Goal: Information Seeking & Learning: Learn about a topic

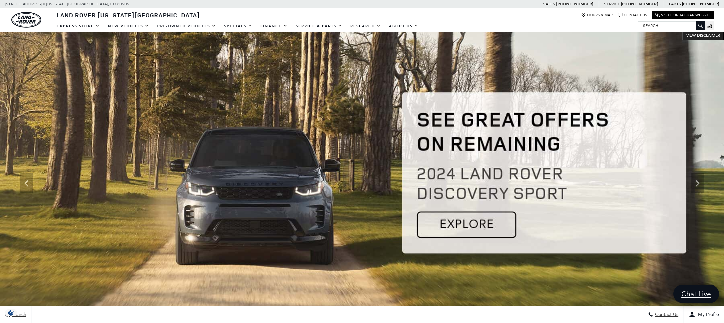
click at [463, 225] on img at bounding box center [362, 183] width 724 height 306
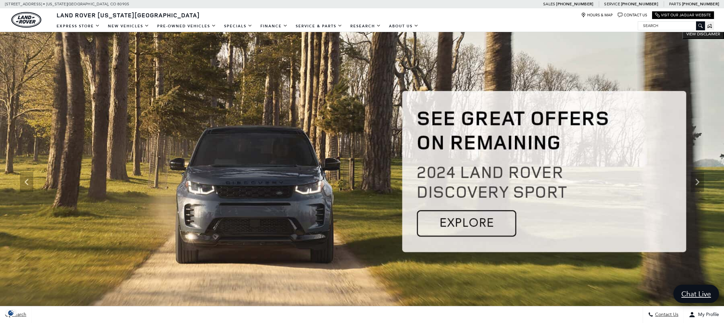
scroll to position [2, 0]
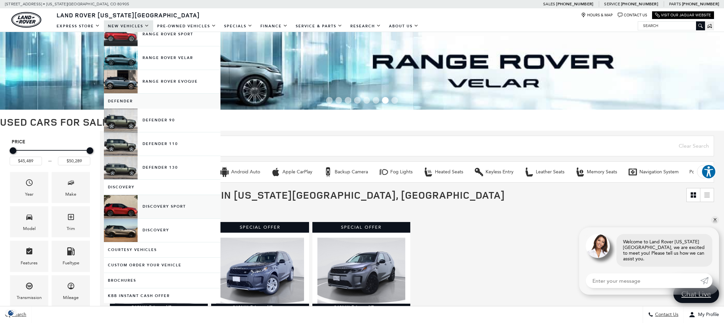
scroll to position [69, 0]
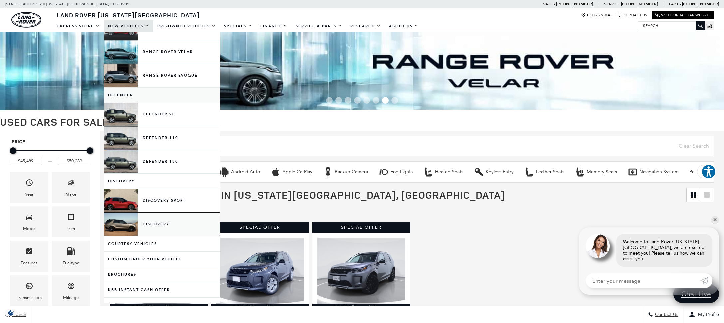
click at [154, 223] on link "Discovery" at bounding box center [162, 224] width 117 height 23
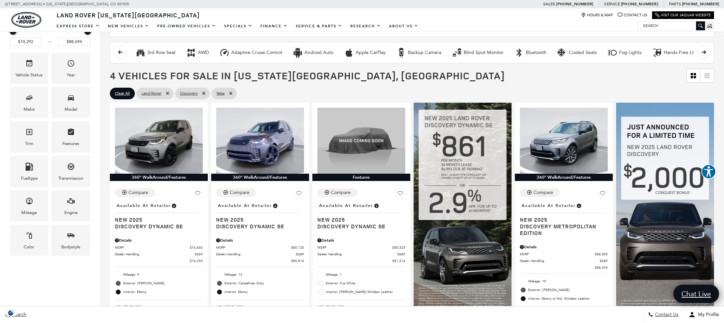
scroll to position [118, 0]
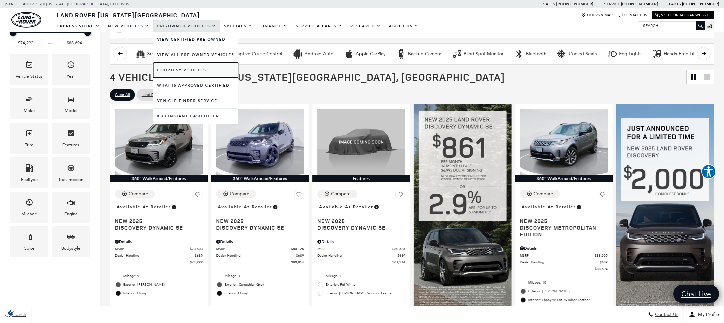
click at [180, 70] on link "Courtesy Vehicles" at bounding box center [195, 70] width 85 height 15
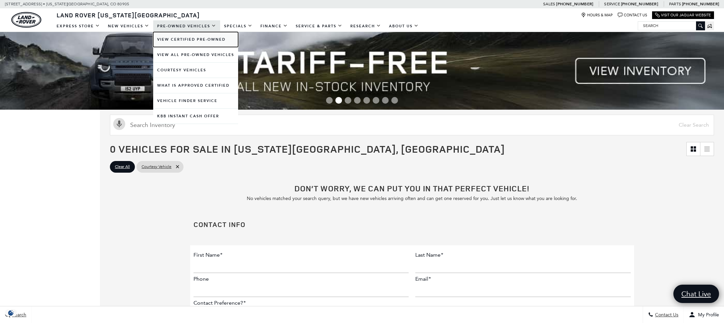
click at [174, 39] on link "View Certified Pre-Owned" at bounding box center [195, 39] width 85 height 15
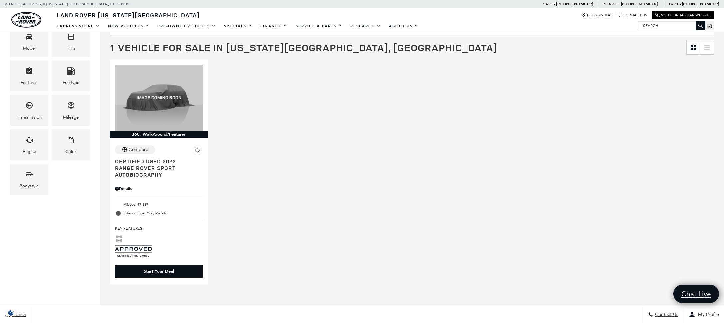
scroll to position [148, 0]
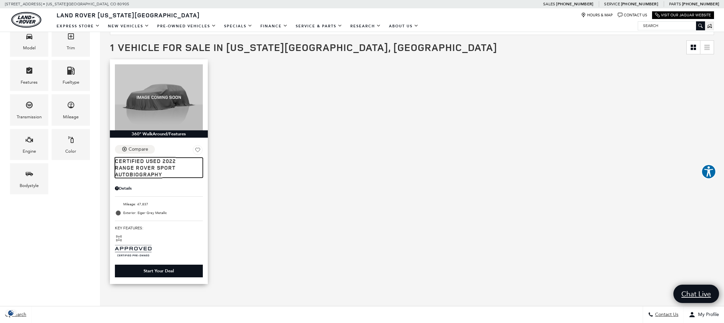
click at [142, 169] on span "Range Rover Sport Autobiography" at bounding box center [156, 170] width 83 height 13
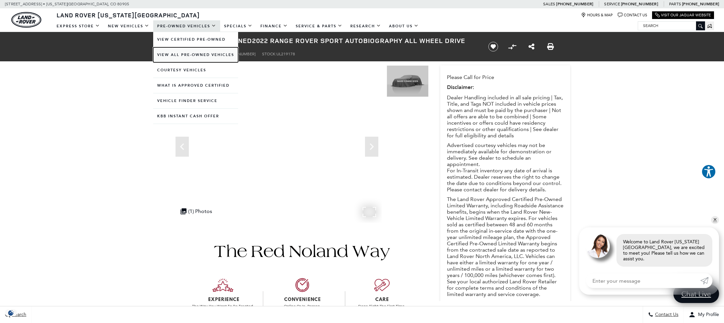
click at [175, 54] on link "View All Pre-Owned Vehicles" at bounding box center [195, 54] width 85 height 15
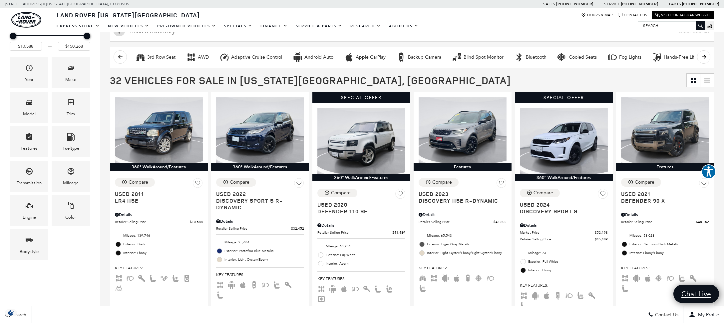
scroll to position [111, 0]
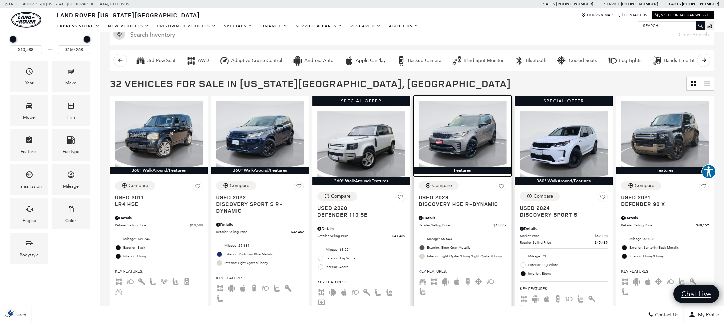
click at [481, 130] on img at bounding box center [463, 134] width 88 height 66
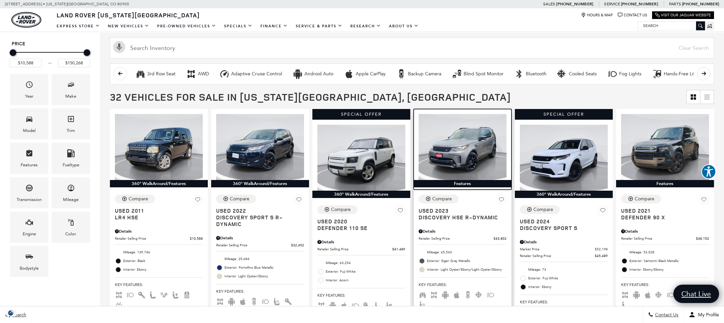
scroll to position [97, 0]
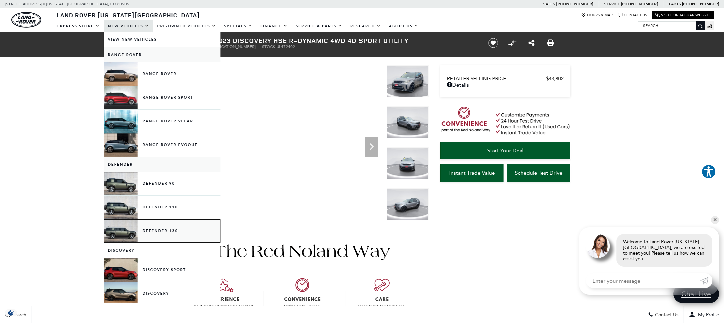
click at [121, 231] on link "Defender 130" at bounding box center [162, 230] width 117 height 23
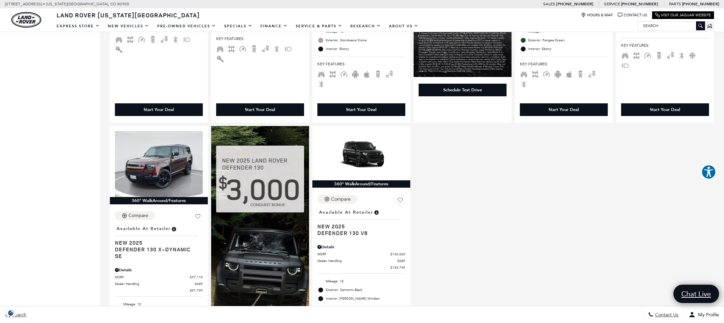
scroll to position [364, 0]
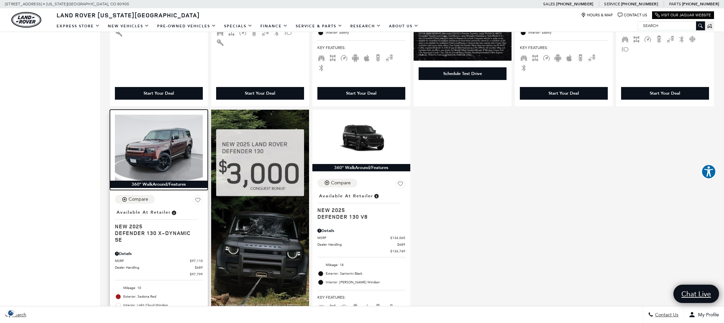
click at [158, 151] on img at bounding box center [159, 148] width 88 height 66
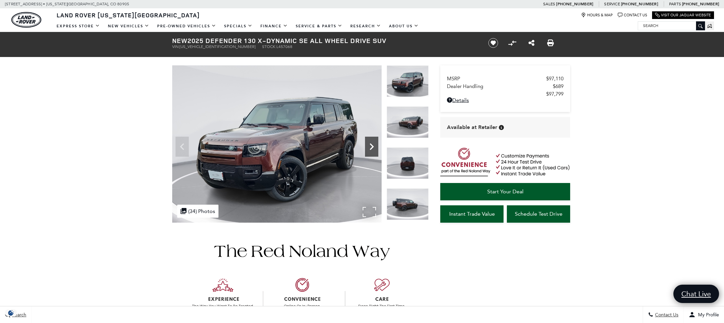
click at [374, 146] on icon "Next" at bounding box center [371, 146] width 13 height 13
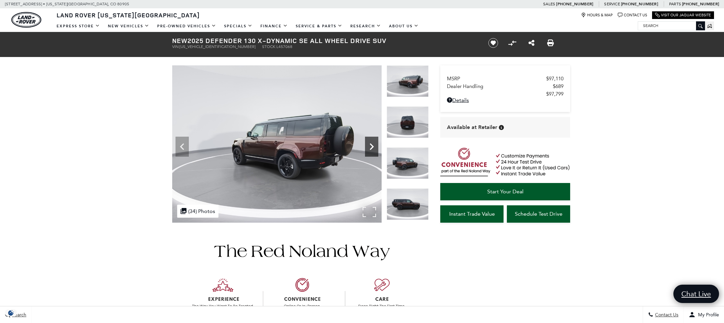
click at [372, 146] on icon "Next" at bounding box center [372, 146] width 4 height 7
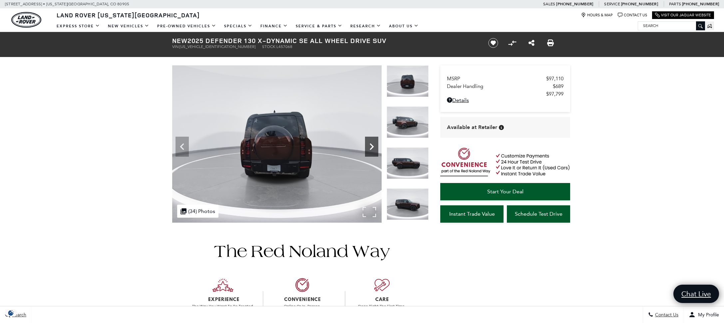
click at [372, 146] on icon "Next" at bounding box center [372, 146] width 4 height 7
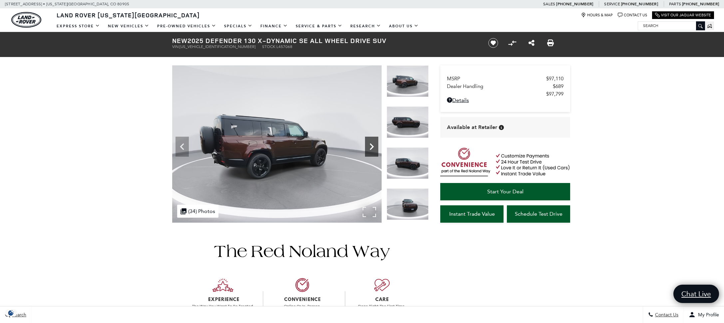
click at [372, 146] on icon "Next" at bounding box center [372, 146] width 4 height 7
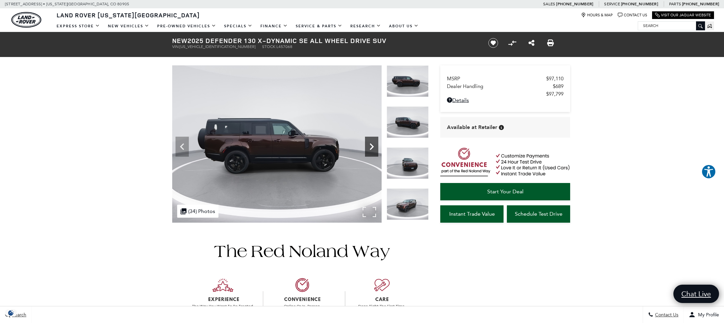
click at [372, 146] on icon "Next" at bounding box center [372, 146] width 4 height 7
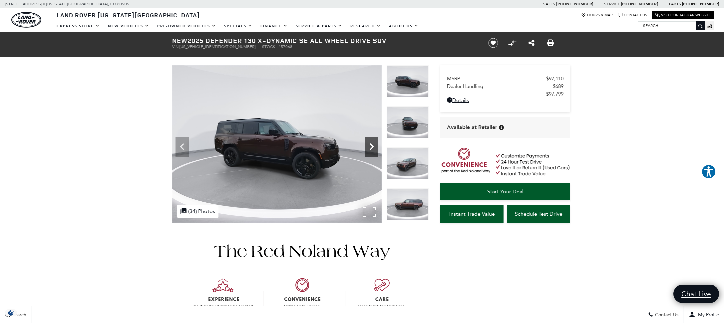
click at [372, 146] on icon "Next" at bounding box center [372, 146] width 4 height 7
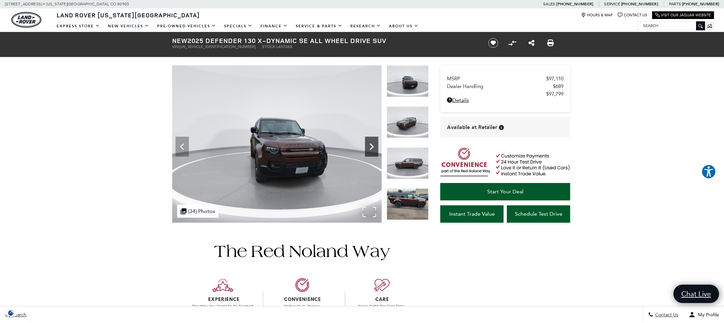
click at [372, 146] on icon "Next" at bounding box center [372, 146] width 4 height 7
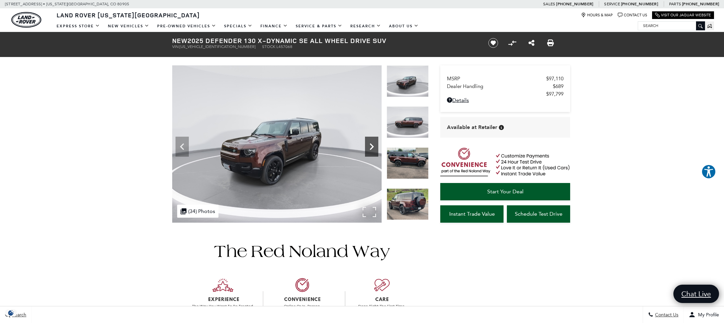
click at [372, 146] on icon "Next" at bounding box center [372, 146] width 4 height 7
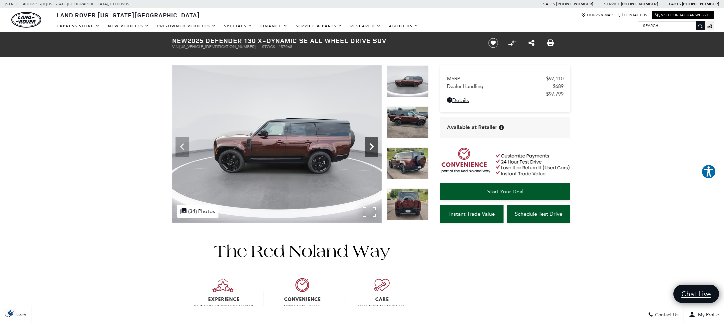
click at [372, 146] on icon "Next" at bounding box center [372, 146] width 4 height 7
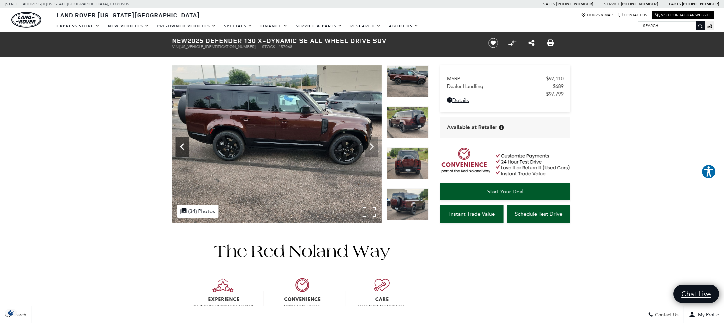
click at [180, 147] on icon "Previous" at bounding box center [182, 146] width 13 height 13
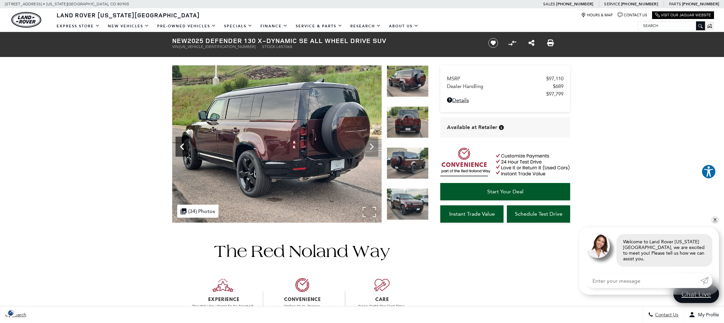
click at [181, 145] on icon "Previous" at bounding box center [182, 146] width 13 height 13
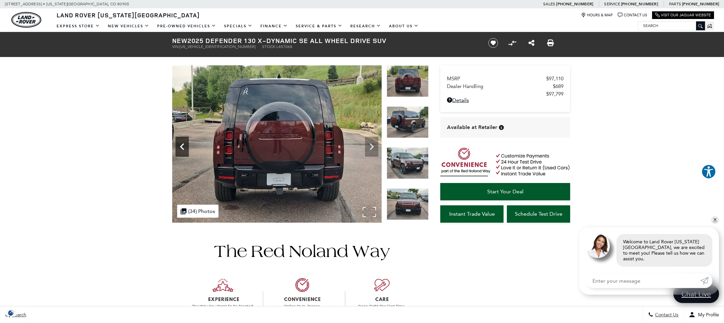
click at [181, 145] on icon "Previous" at bounding box center [182, 146] width 13 height 13
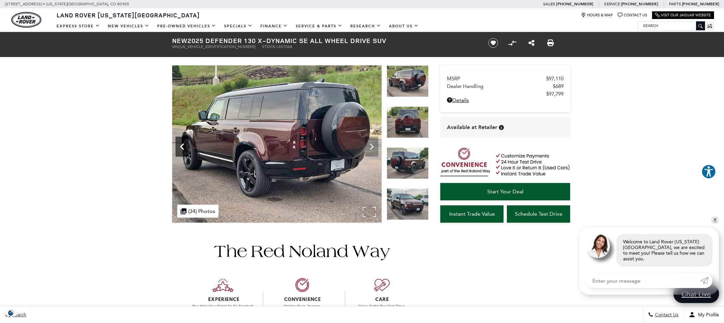
click at [181, 145] on icon "Previous" at bounding box center [182, 146] width 13 height 13
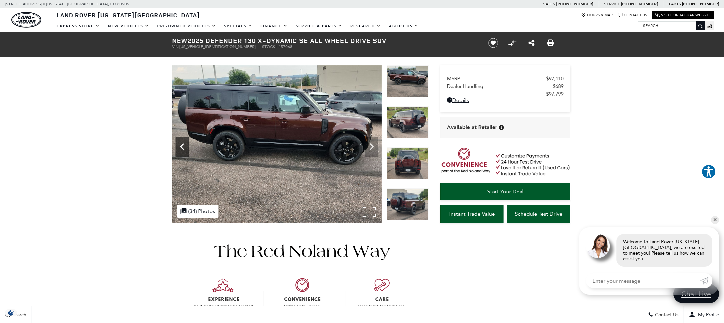
click at [181, 145] on icon "Previous" at bounding box center [182, 146] width 13 height 13
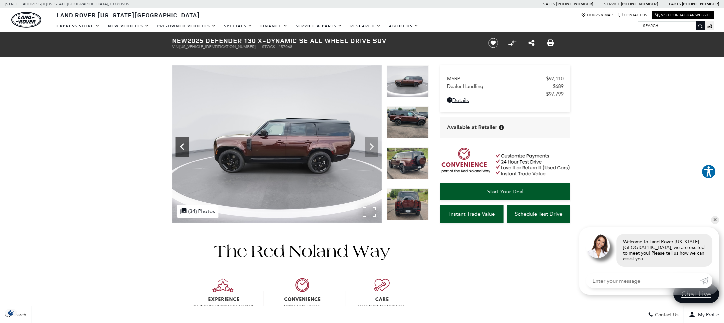
click at [181, 145] on icon "Previous" at bounding box center [182, 146] width 13 height 13
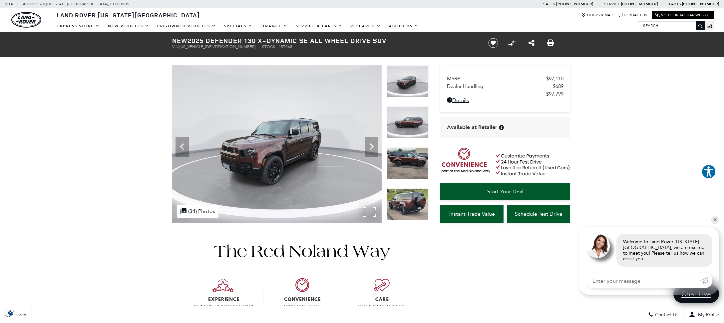
click at [368, 149] on icon "Next" at bounding box center [371, 146] width 13 height 13
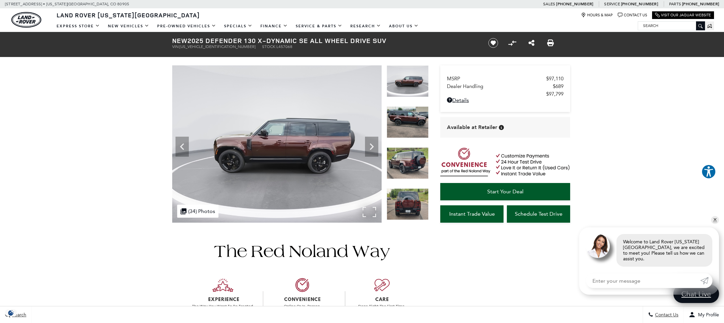
click at [196, 210] on div ".cls-1, .cls-3 { fill: #c50033; } .cls-1 { clip-rule: evenodd; } .cls-2 { clip-…" at bounding box center [197, 211] width 41 height 13
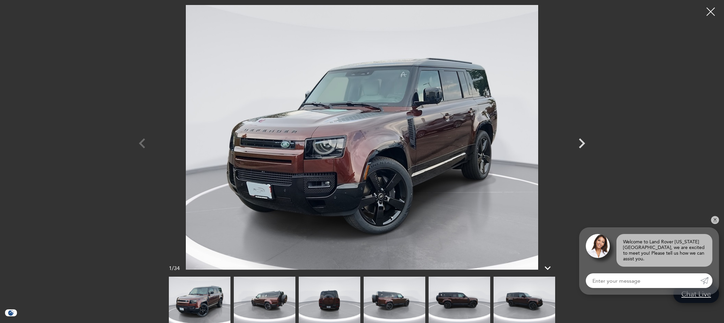
click at [549, 268] on icon at bounding box center [548, 268] width 6 height 4
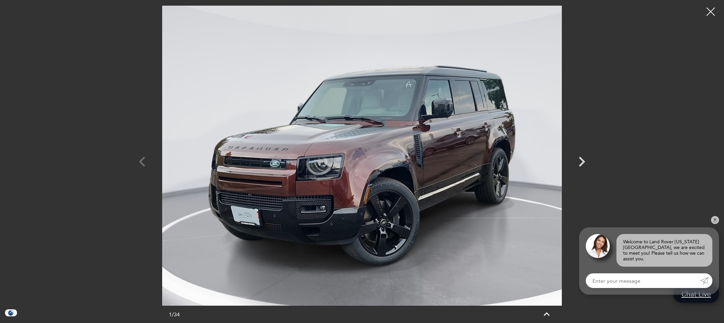
drag, startPoint x: 546, startPoint y: 312, endPoint x: 543, endPoint y: 314, distance: 3.7
click at [546, 312] on icon at bounding box center [547, 314] width 6 height 4
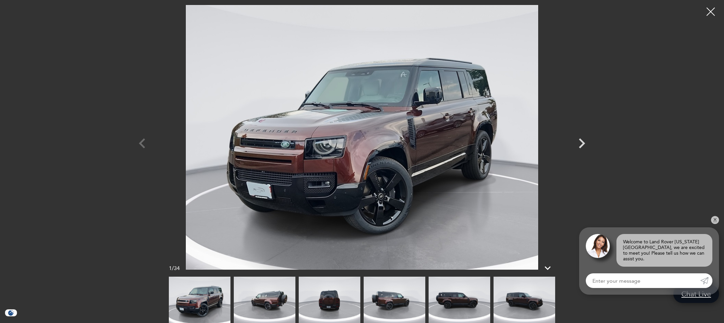
scroll to position [175, 0]
click at [577, 146] on icon "Next" at bounding box center [582, 143] width 20 height 20
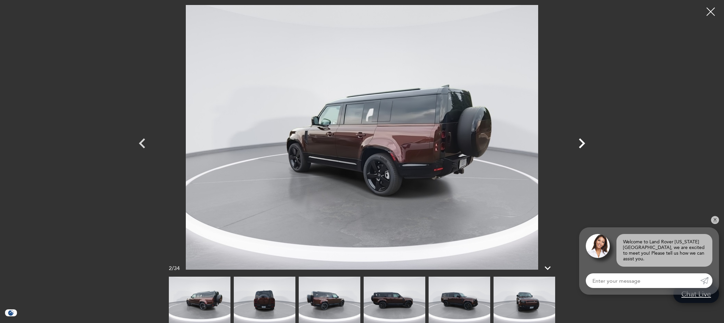
click at [586, 143] on icon "Next" at bounding box center [582, 143] width 20 height 20
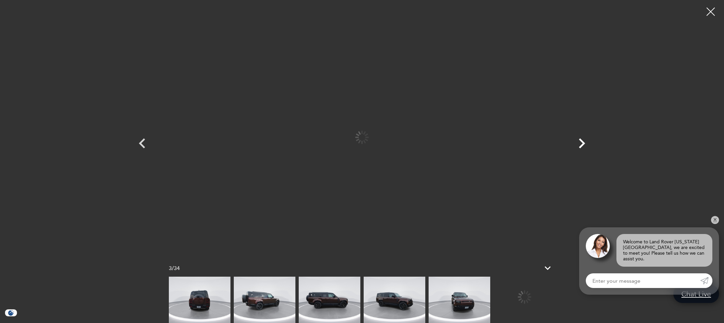
click at [585, 143] on icon "Next" at bounding box center [582, 143] width 20 height 20
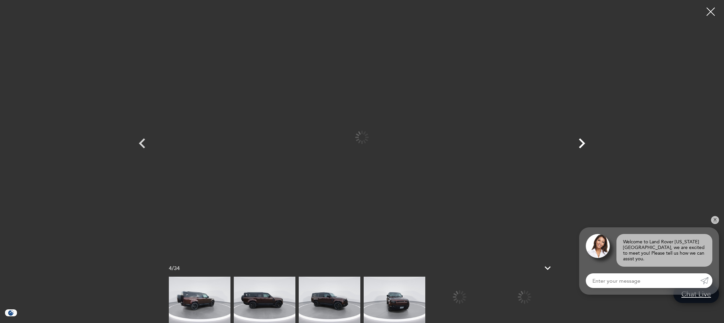
click at [585, 143] on icon "Next" at bounding box center [582, 143] width 20 height 20
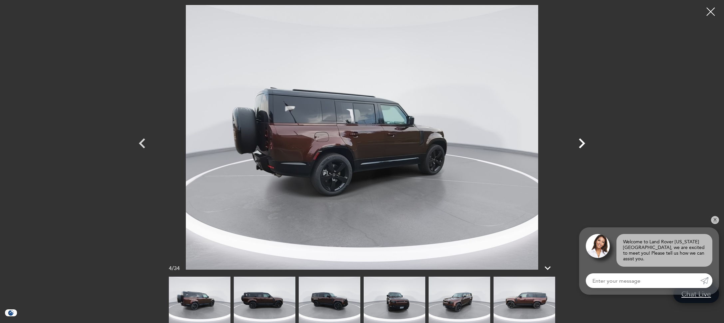
click at [584, 143] on icon "Next" at bounding box center [582, 143] width 6 height 10
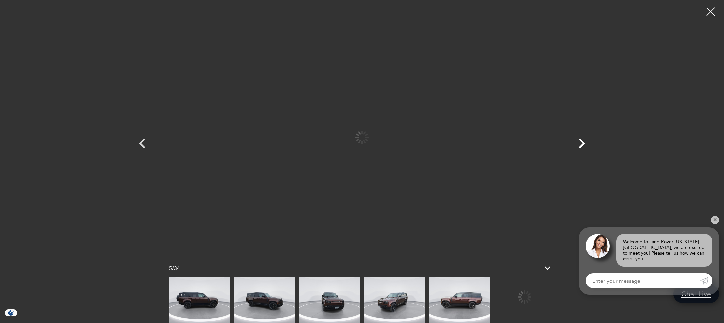
click at [581, 143] on icon "Next" at bounding box center [582, 143] width 20 height 20
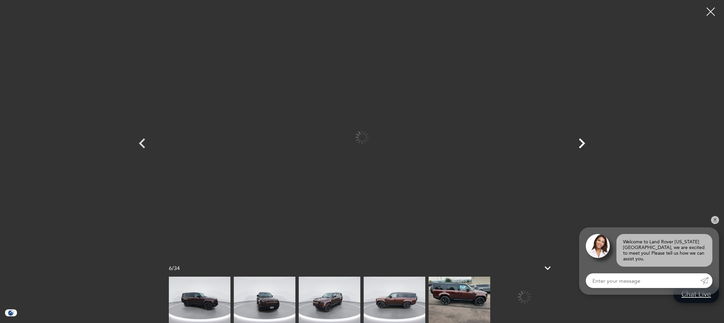
click at [581, 143] on icon "Next" at bounding box center [582, 143] width 20 height 20
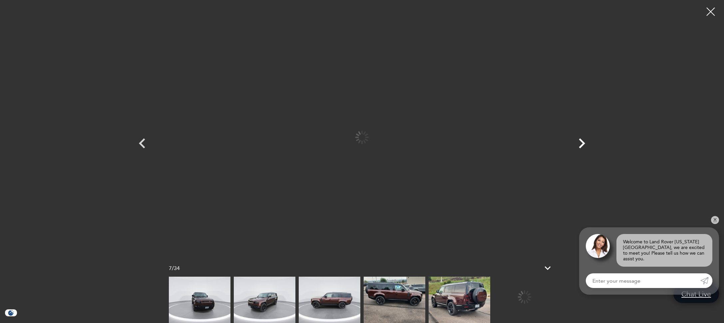
click at [581, 143] on icon "Next" at bounding box center [582, 143] width 20 height 20
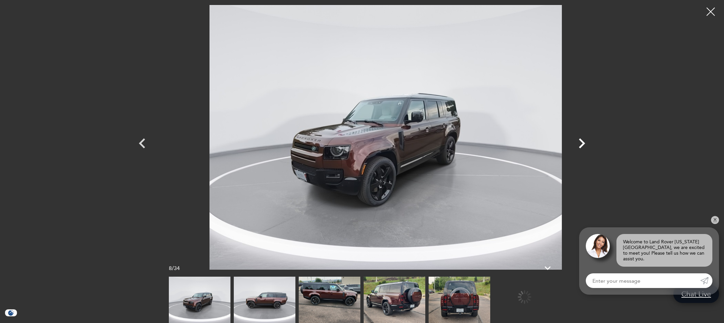
click at [581, 143] on icon "Next" at bounding box center [582, 143] width 20 height 20
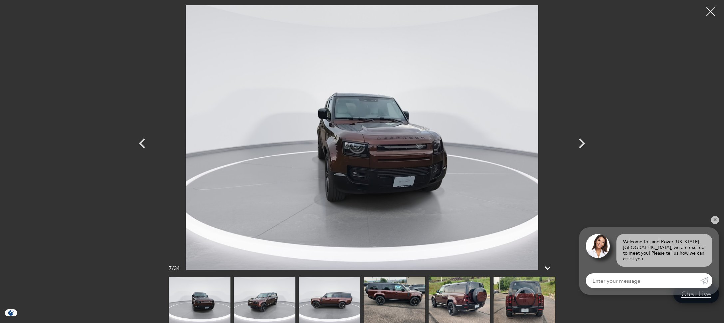
scroll to position [176, 0]
click at [708, 9] on div at bounding box center [711, 11] width 17 height 17
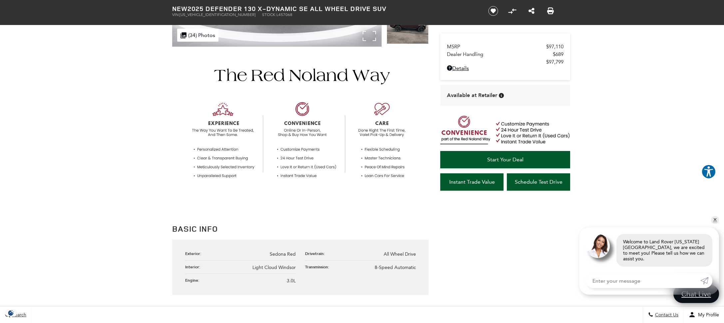
scroll to position [0, 0]
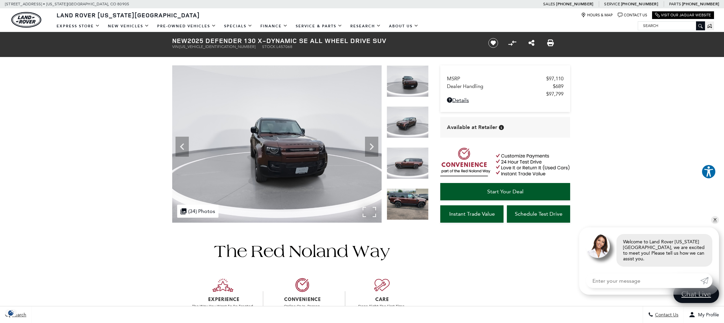
click at [192, 212] on div ".cls-1, .cls-3 { fill: #c50033; } .cls-1 { clip-rule: evenodd; } .cls-2 { clip-…" at bounding box center [197, 211] width 41 height 13
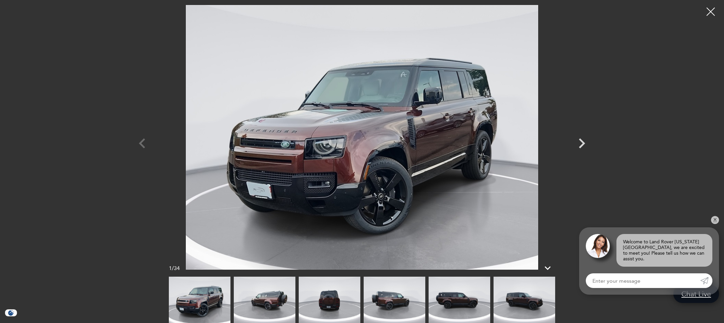
scroll to position [188, 0]
click at [581, 140] on icon "Next" at bounding box center [582, 143] width 6 height 10
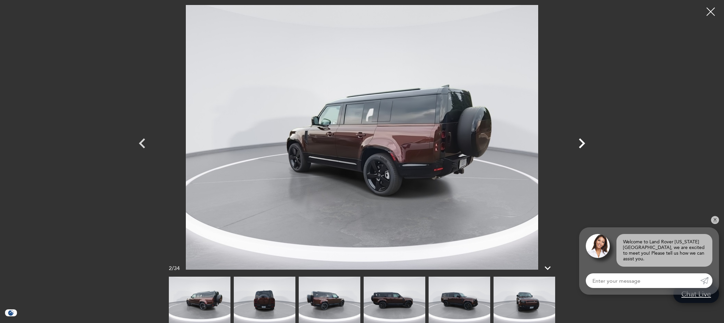
click at [580, 140] on icon "Next" at bounding box center [582, 143] width 20 height 20
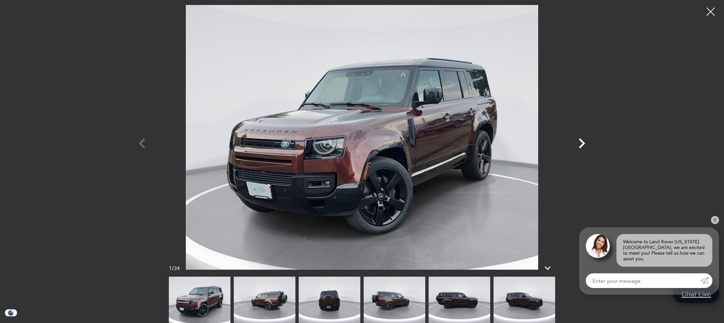
click at [582, 140] on icon "Next" at bounding box center [582, 143] width 6 height 10
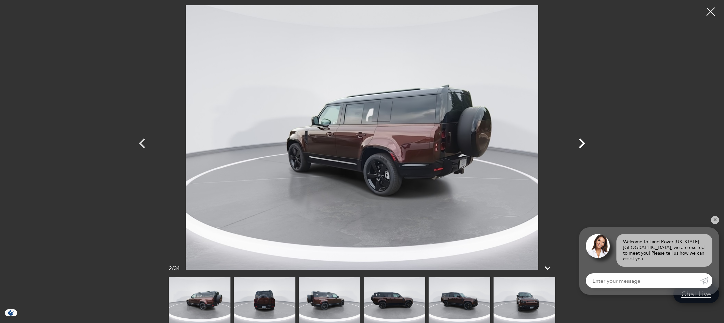
click at [581, 140] on icon "Next" at bounding box center [582, 143] width 6 height 10
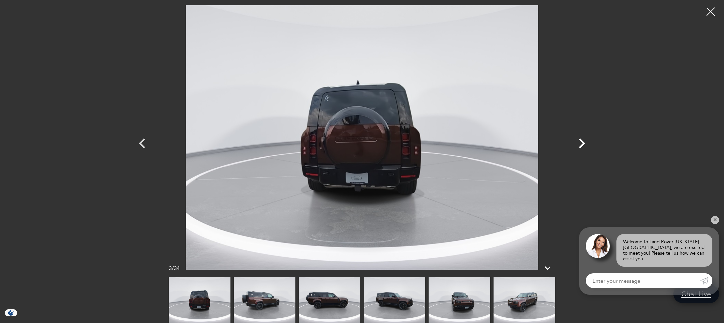
click at [581, 140] on icon "Next" at bounding box center [582, 143] width 6 height 10
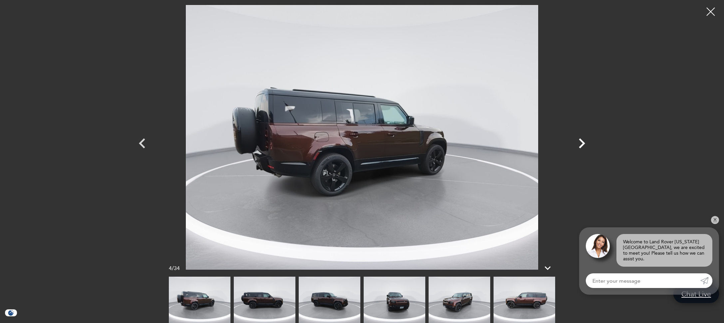
click at [581, 140] on icon "Next" at bounding box center [582, 143] width 6 height 10
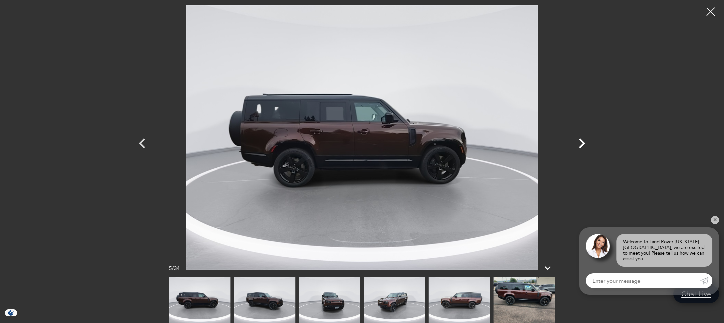
click at [581, 140] on icon "Next" at bounding box center [582, 143] width 6 height 10
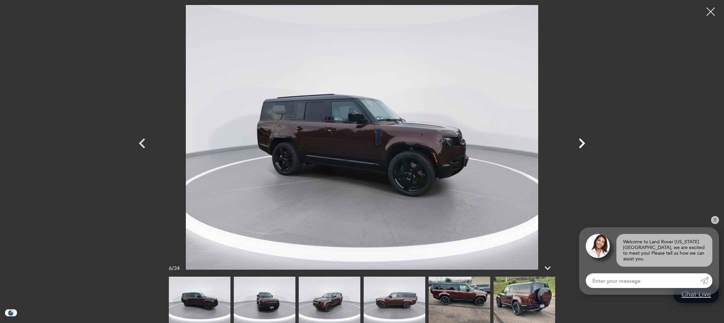
click at [581, 140] on icon "Next" at bounding box center [582, 143] width 6 height 10
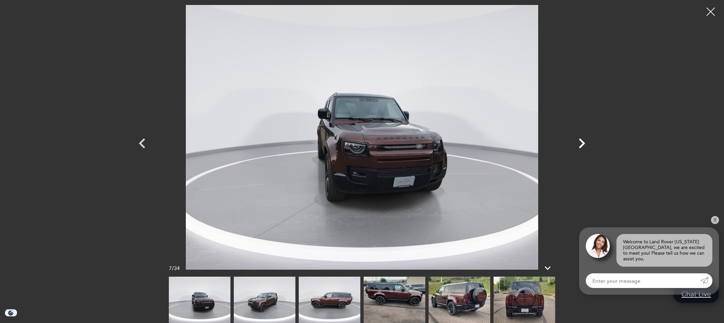
click at [581, 140] on icon "Next" at bounding box center [582, 143] width 6 height 10
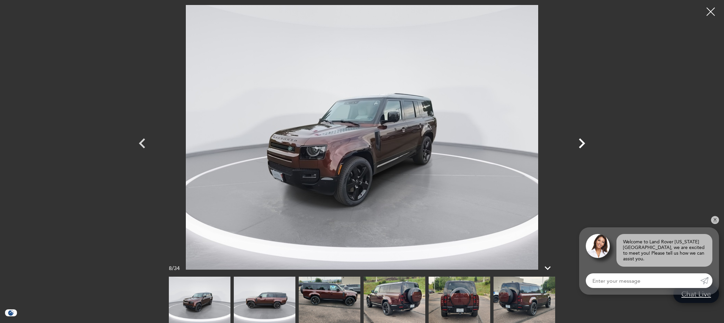
click at [581, 140] on icon "Next" at bounding box center [582, 143] width 6 height 10
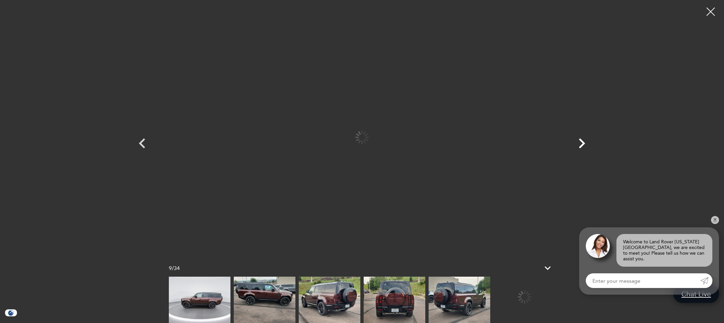
click at [581, 140] on icon "Next" at bounding box center [582, 143] width 6 height 10
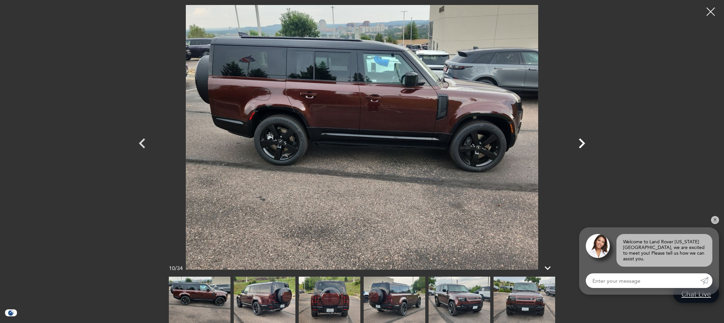
click at [581, 140] on icon "Next" at bounding box center [582, 143] width 6 height 10
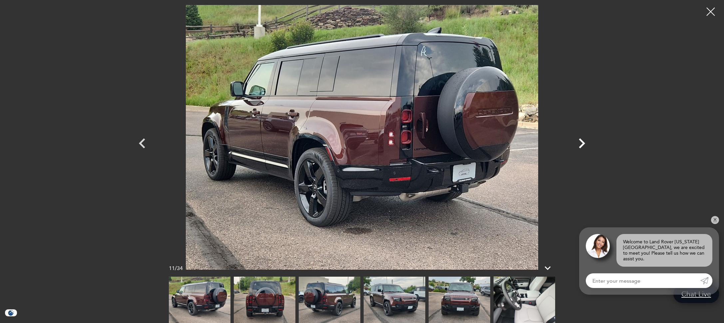
click at [581, 140] on icon "Next" at bounding box center [582, 143] width 6 height 10
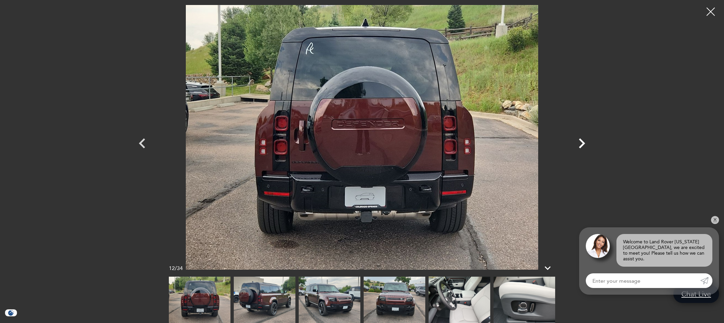
click at [581, 140] on icon "Next" at bounding box center [582, 143] width 6 height 10
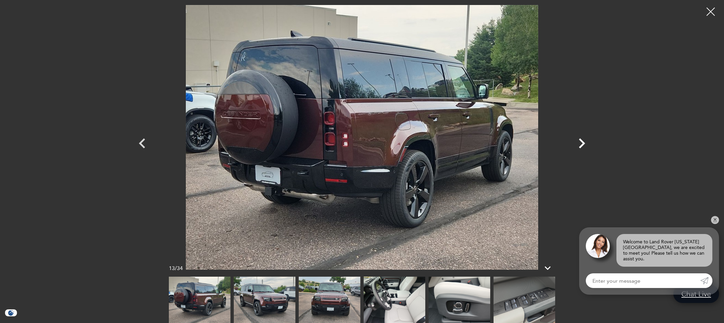
click at [581, 140] on icon "Next" at bounding box center [582, 143] width 6 height 10
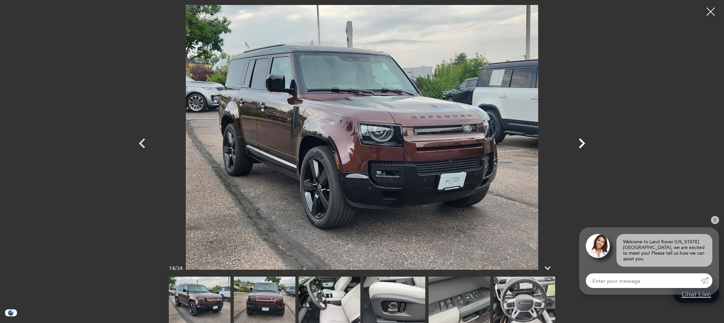
click at [581, 140] on icon "Next" at bounding box center [582, 143] width 6 height 10
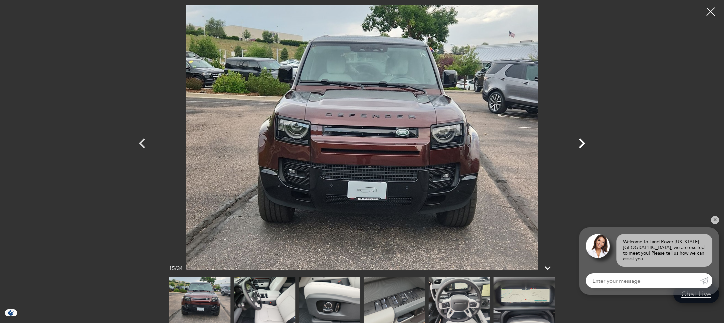
click at [581, 140] on icon "Next" at bounding box center [582, 143] width 6 height 10
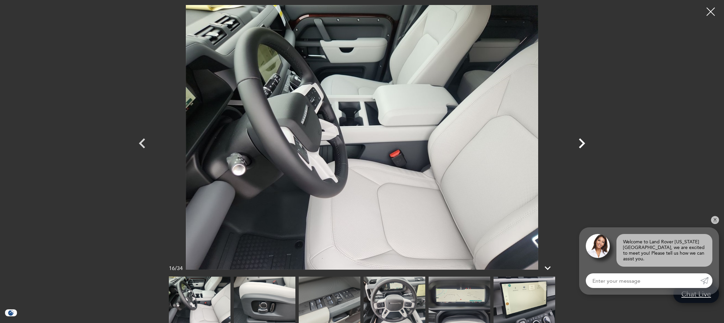
click at [581, 140] on icon "Next" at bounding box center [582, 143] width 6 height 10
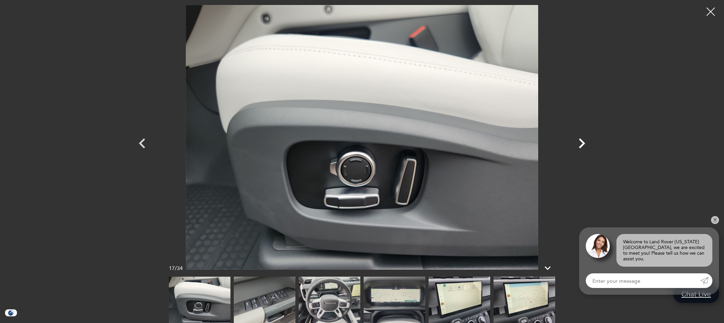
click at [581, 140] on icon "Next" at bounding box center [582, 143] width 6 height 10
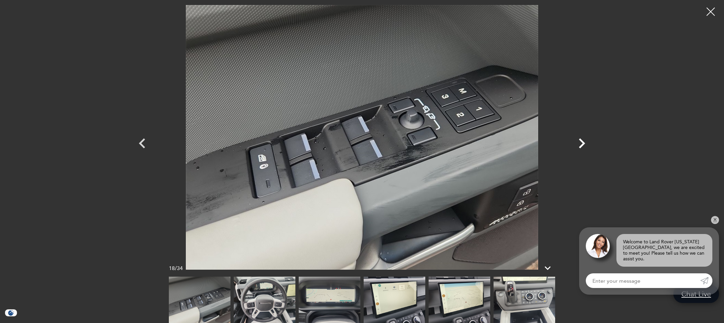
click at [581, 140] on icon "Next" at bounding box center [582, 143] width 6 height 10
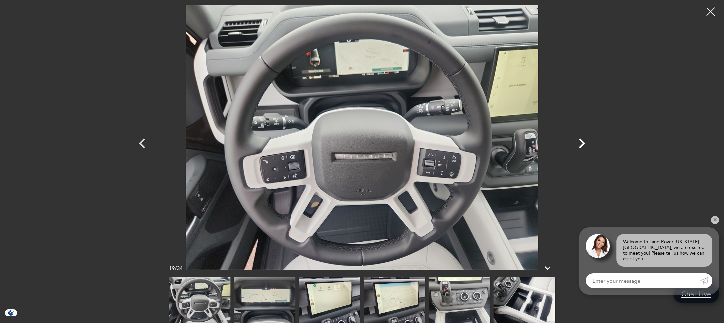
click at [581, 140] on icon "Next" at bounding box center [582, 143] width 6 height 10
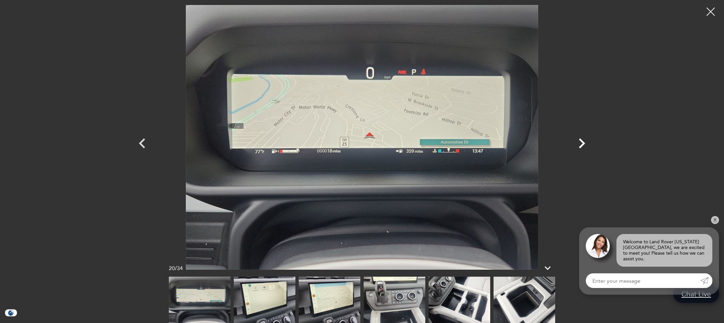
click at [581, 140] on icon "Next" at bounding box center [582, 143] width 6 height 10
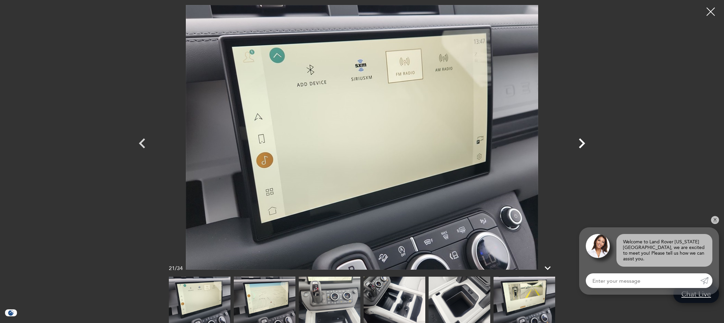
click at [581, 140] on icon "Next" at bounding box center [582, 143] width 6 height 10
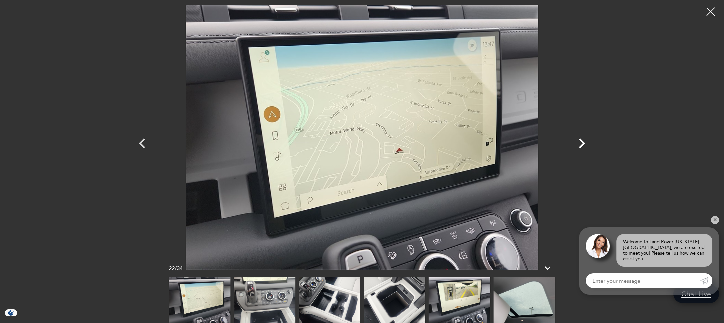
click at [581, 140] on icon "Next" at bounding box center [582, 143] width 6 height 10
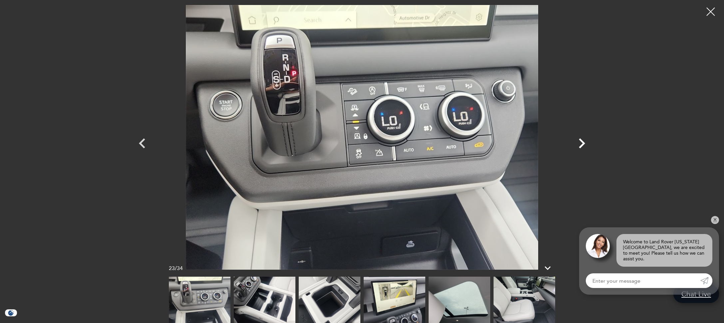
click at [581, 140] on icon "Next" at bounding box center [582, 143] width 6 height 10
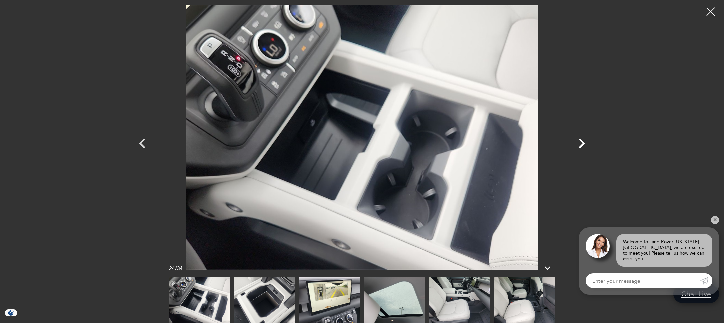
click at [581, 140] on icon "Next" at bounding box center [582, 143] width 6 height 10
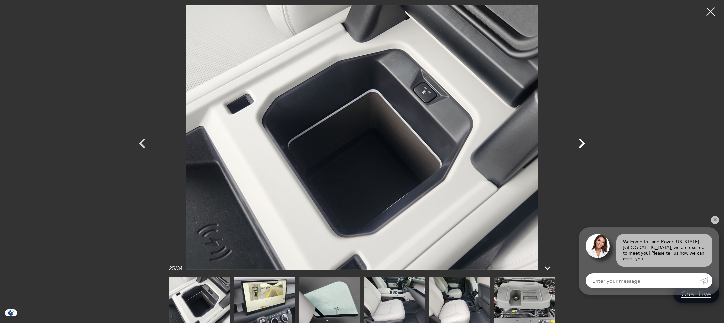
click at [581, 140] on icon "Next" at bounding box center [582, 143] width 6 height 10
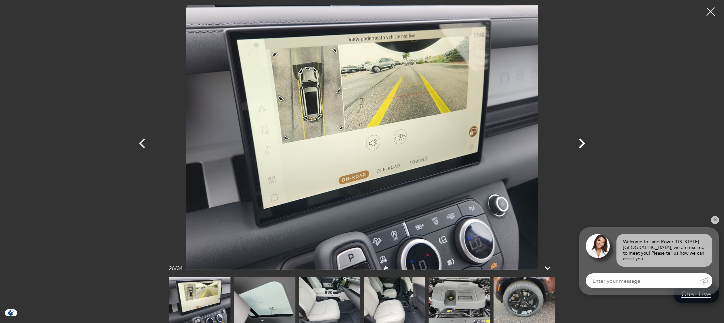
click at [581, 140] on icon "Next" at bounding box center [582, 143] width 6 height 10
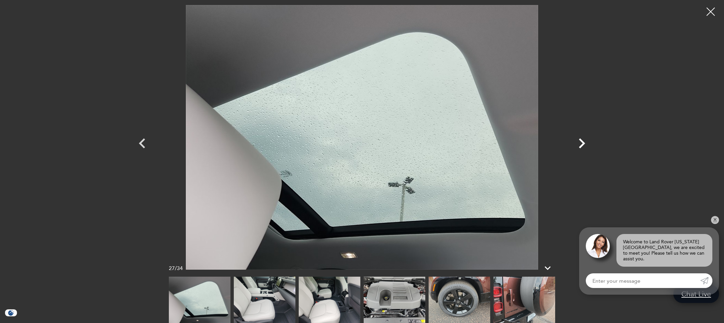
click at [581, 140] on icon "Next" at bounding box center [582, 143] width 6 height 10
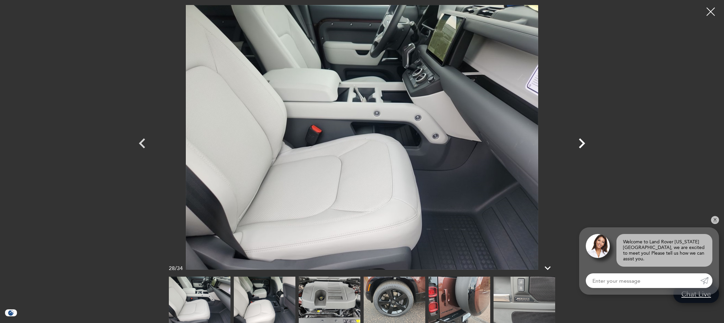
click at [581, 140] on icon "Next" at bounding box center [582, 143] width 6 height 10
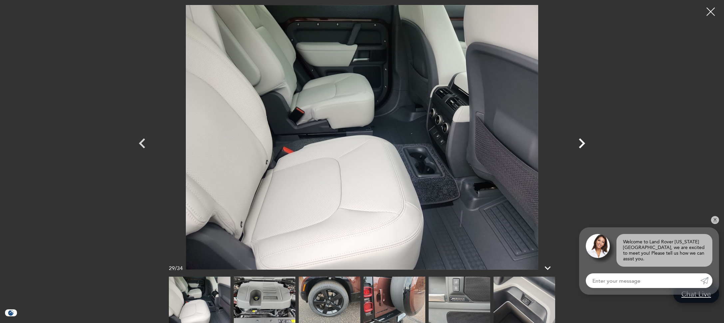
click at [581, 140] on icon "Next" at bounding box center [582, 143] width 6 height 10
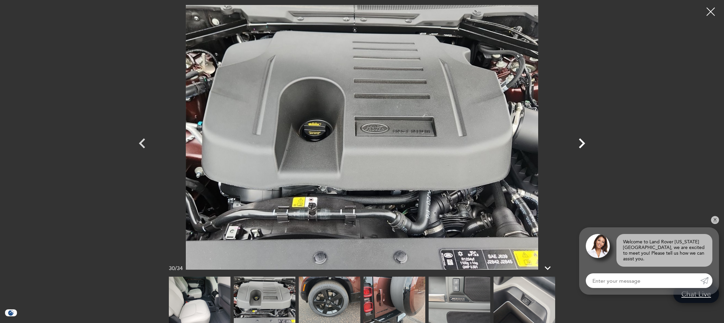
click at [581, 140] on icon "Next" at bounding box center [582, 143] width 6 height 10
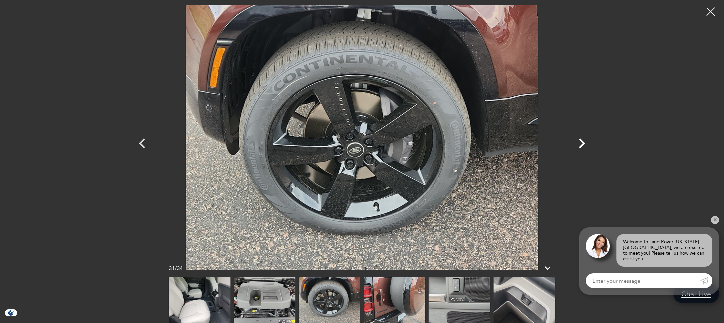
click at [581, 140] on icon "Next" at bounding box center [582, 143] width 6 height 10
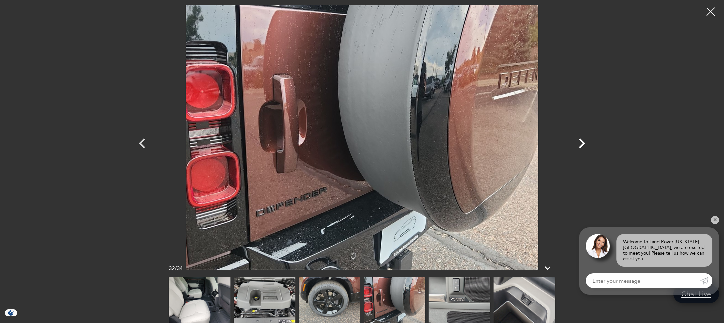
click at [581, 140] on icon "Next" at bounding box center [582, 143] width 6 height 10
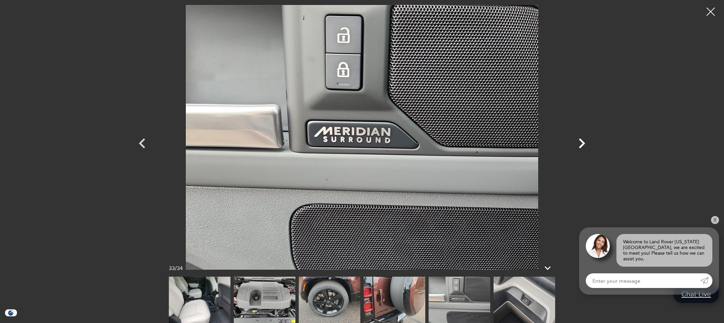
click at [581, 140] on icon "Next" at bounding box center [582, 143] width 6 height 10
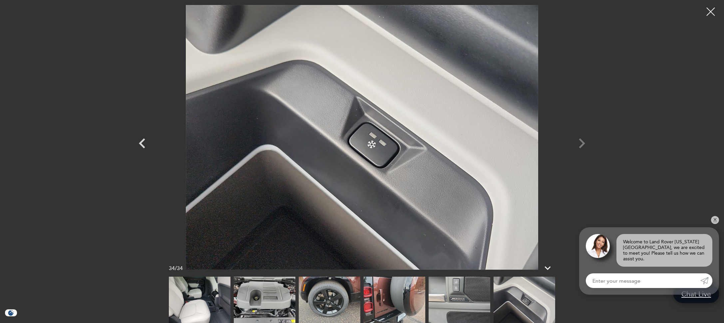
click at [581, 140] on div at bounding box center [362, 137] width 466 height 265
drag, startPoint x: 711, startPoint y: 9, endPoint x: 708, endPoint y: 16, distance: 7.6
click at [711, 9] on div at bounding box center [711, 11] width 17 height 17
